Goal: Transaction & Acquisition: Purchase product/service

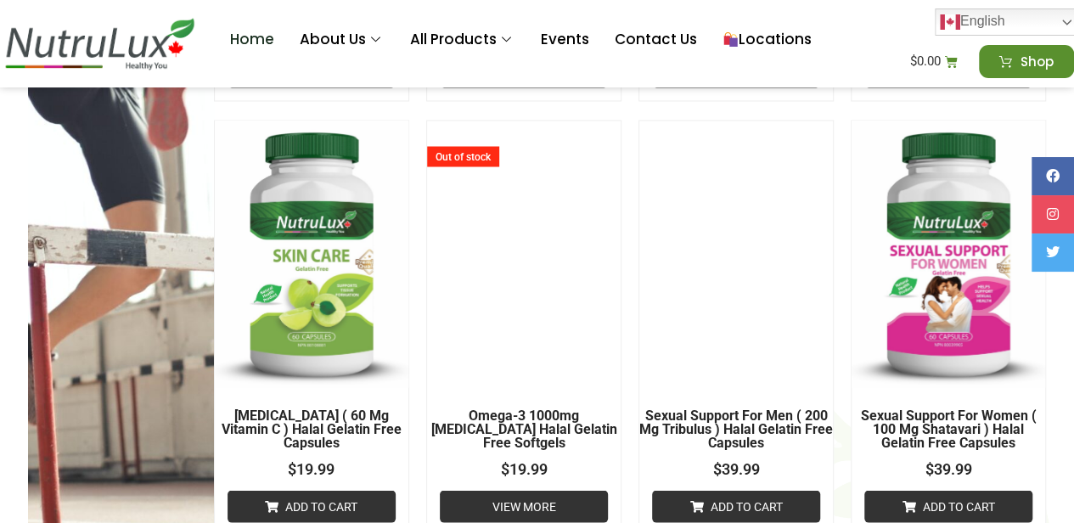
scroll to position [1464, 0]
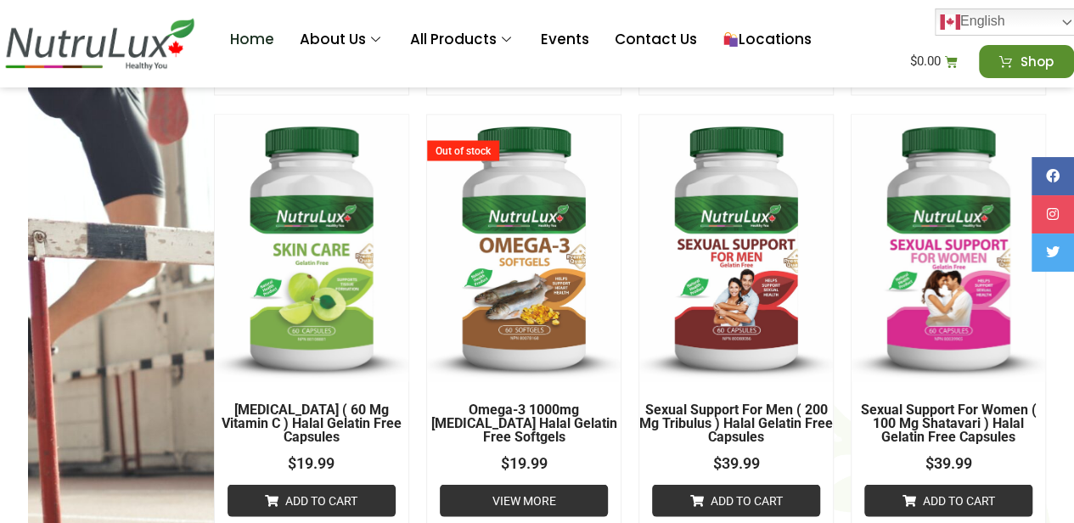
click at [917, 423] on h2 "Sexual Support For Women ( 100 mg Shatavari ) Halal Gelatin Free Capsules" at bounding box center [949, 423] width 194 height 41
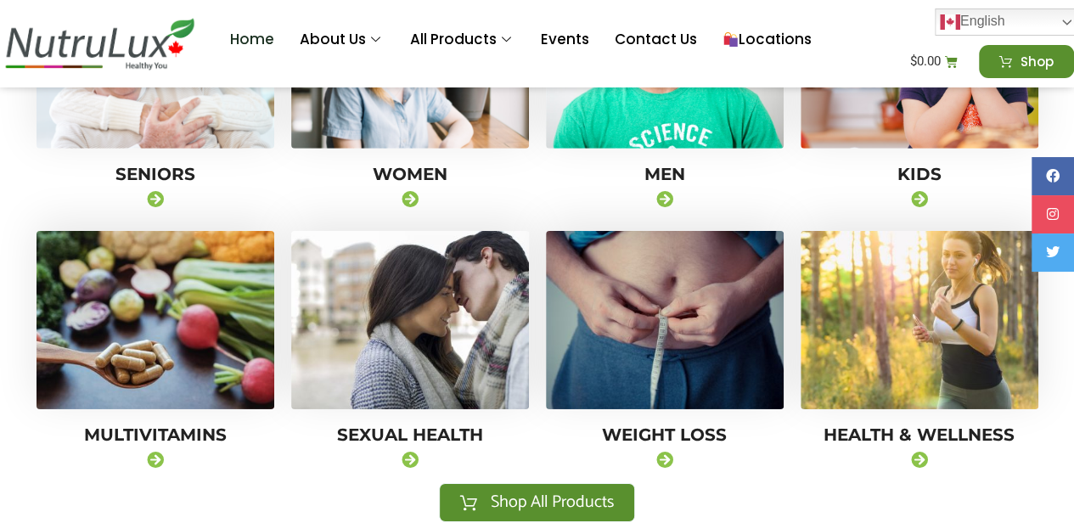
scroll to position [2558, 0]
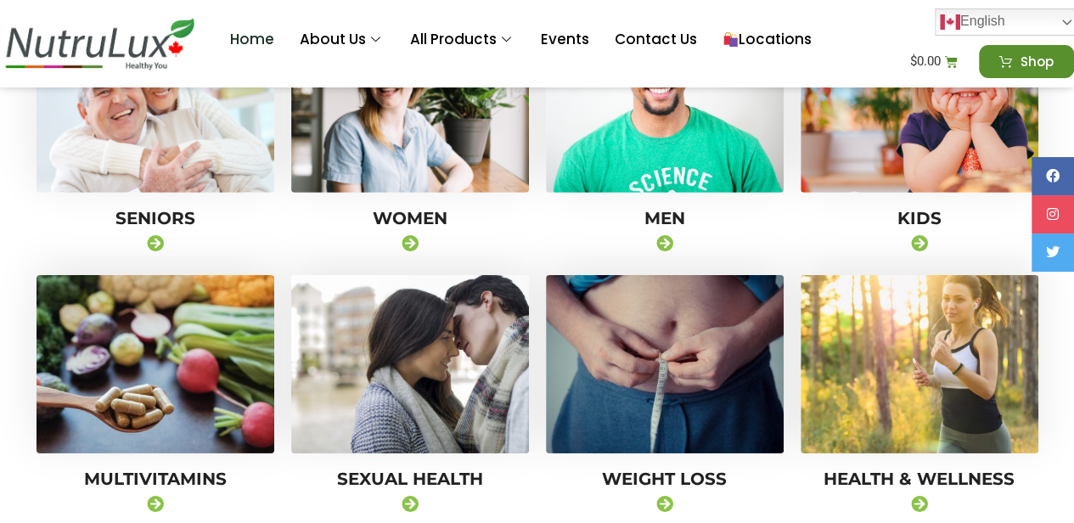
click at [543, 420] on div "Weight Loss" at bounding box center [665, 397] width 255 height 261
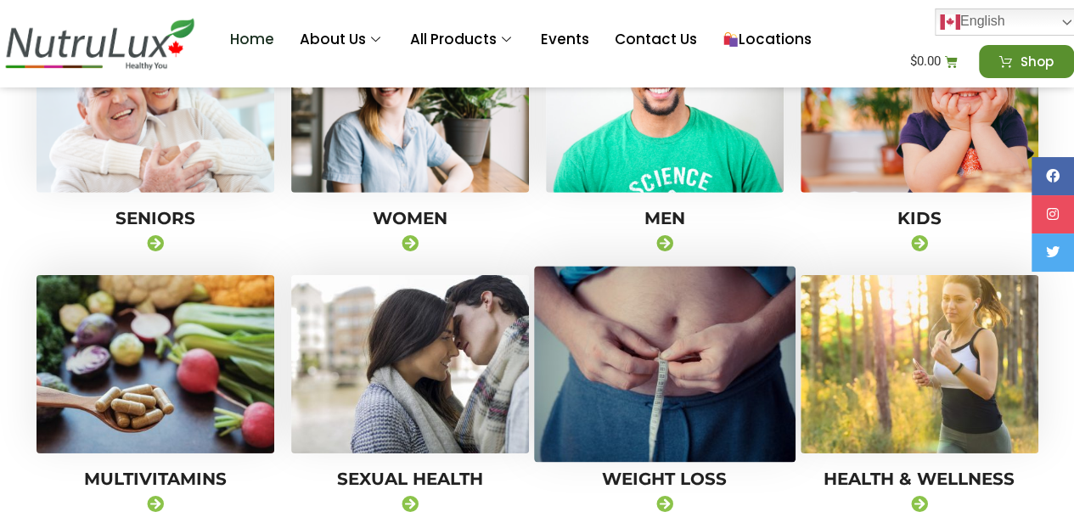
click at [600, 405] on img at bounding box center [665, 364] width 262 height 196
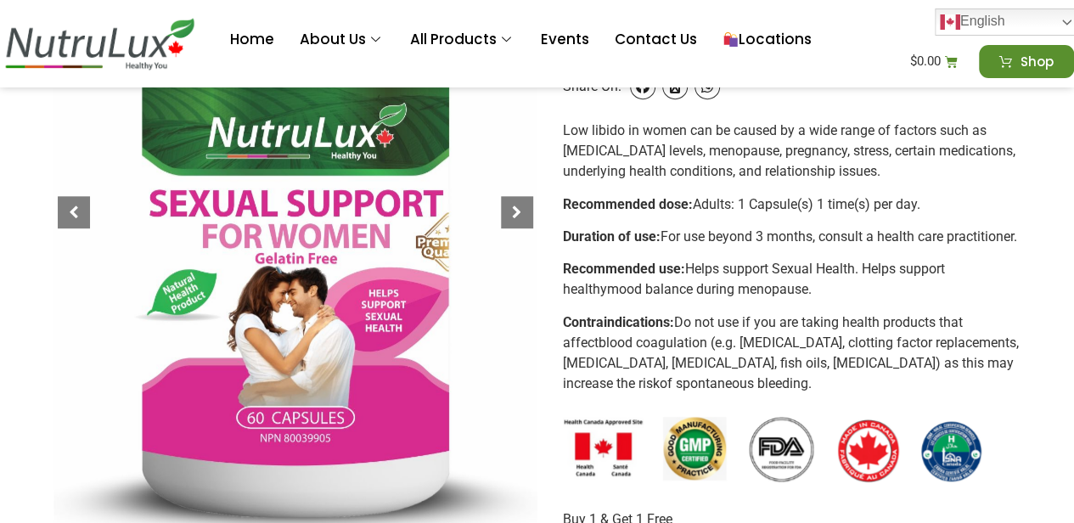
scroll to position [353, 0]
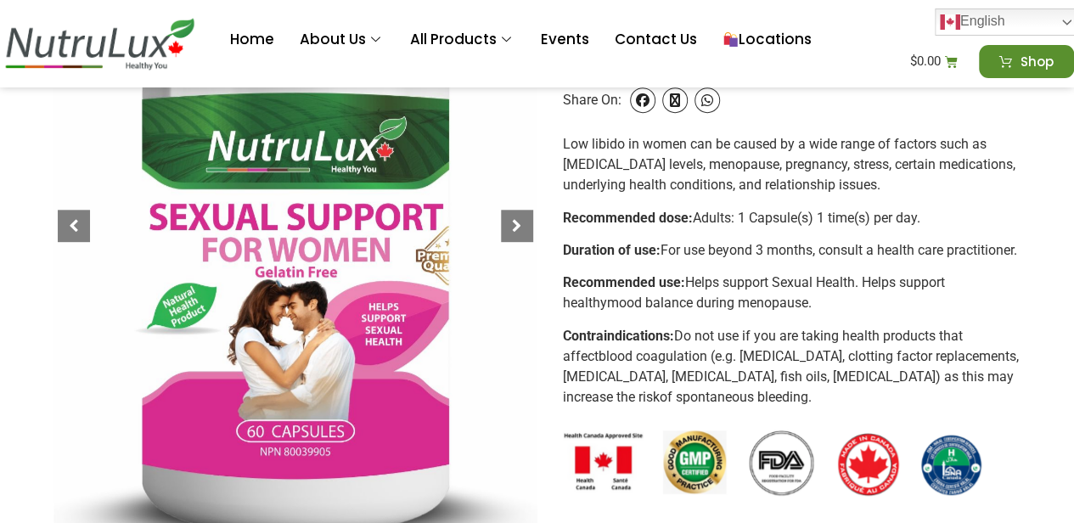
drag, startPoint x: 1086, startPoint y: 61, endPoint x: 1084, endPoint y: 119, distance: 57.8
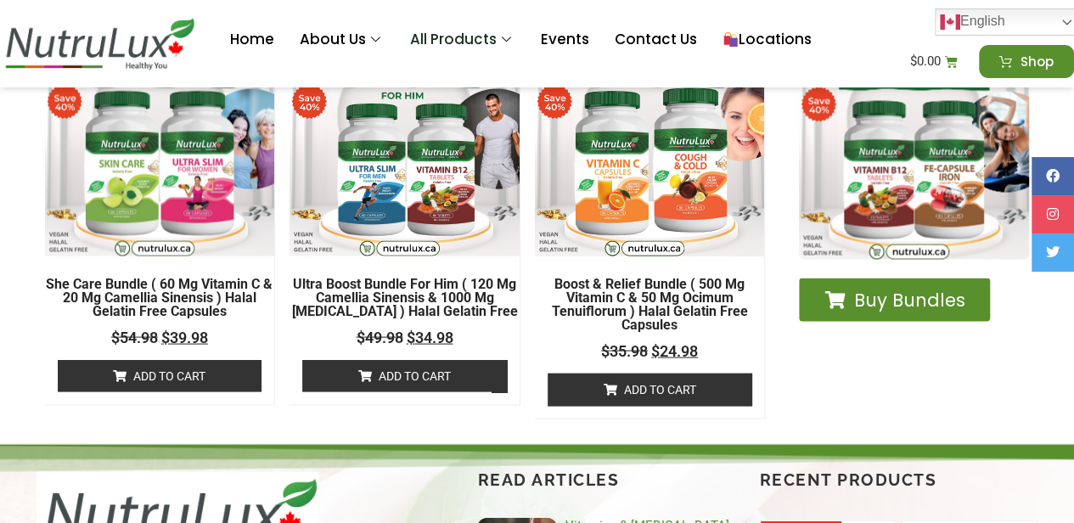
scroll to position [5151, 0]
